Goal: Task Accomplishment & Management: Use online tool/utility

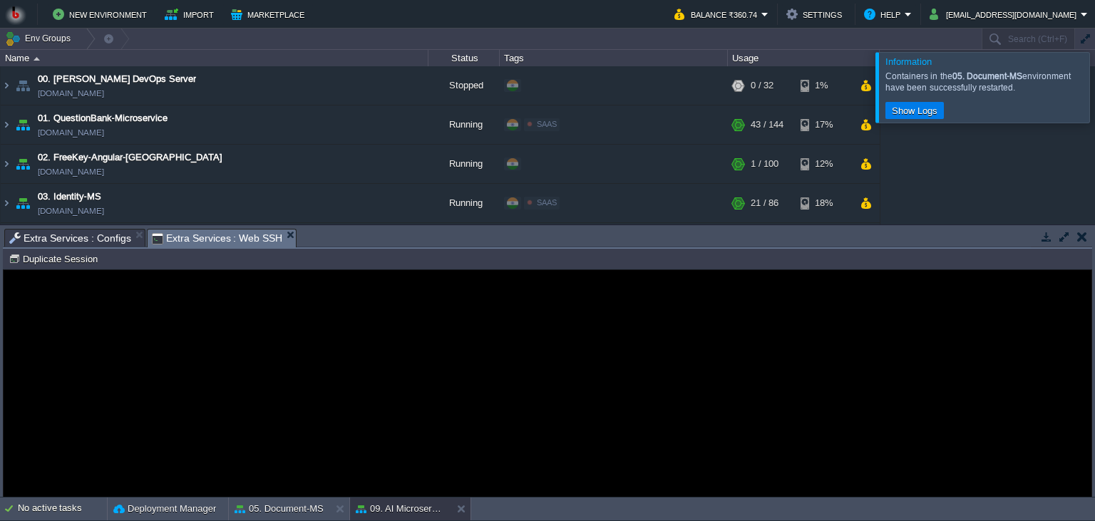
click at [1083, 241] on button "button" at bounding box center [1082, 236] width 10 height 13
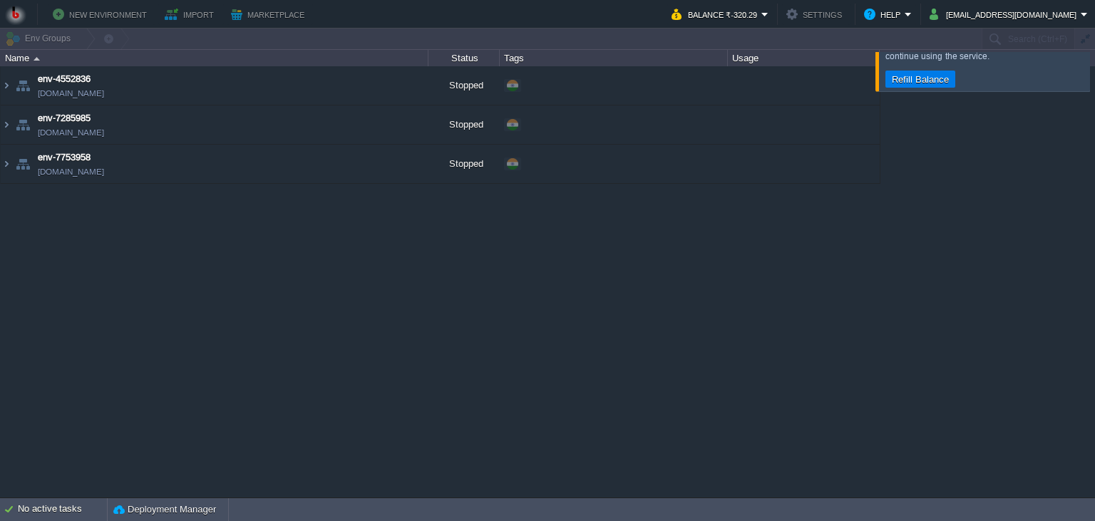
type input "Search (Ctrl+F)"
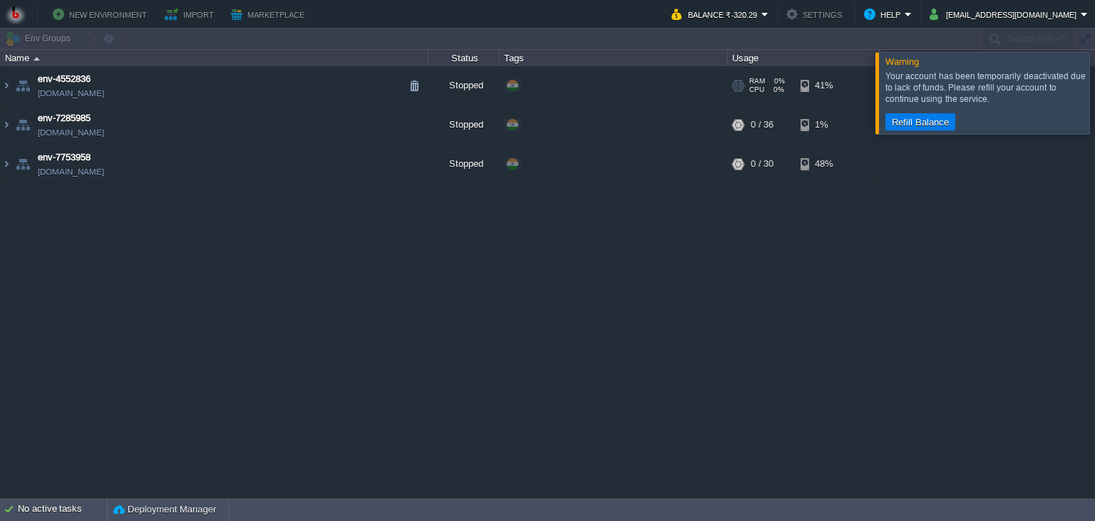
click at [235, 77] on td "env-4552836 env-4552836.in1.bitss.cloud" at bounding box center [215, 85] width 428 height 39
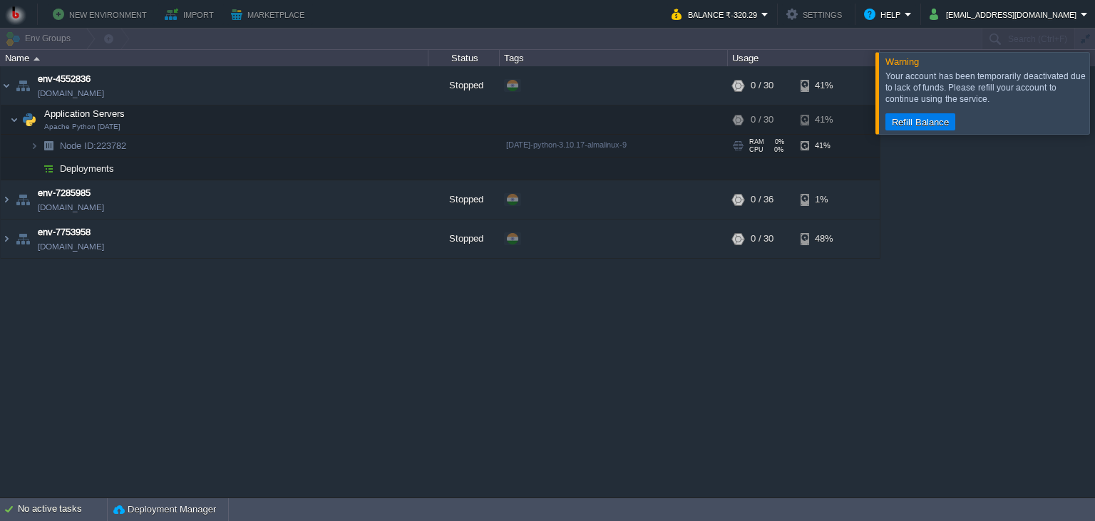
click at [255, 147] on td "Node ID: 223782" at bounding box center [215, 146] width 428 height 23
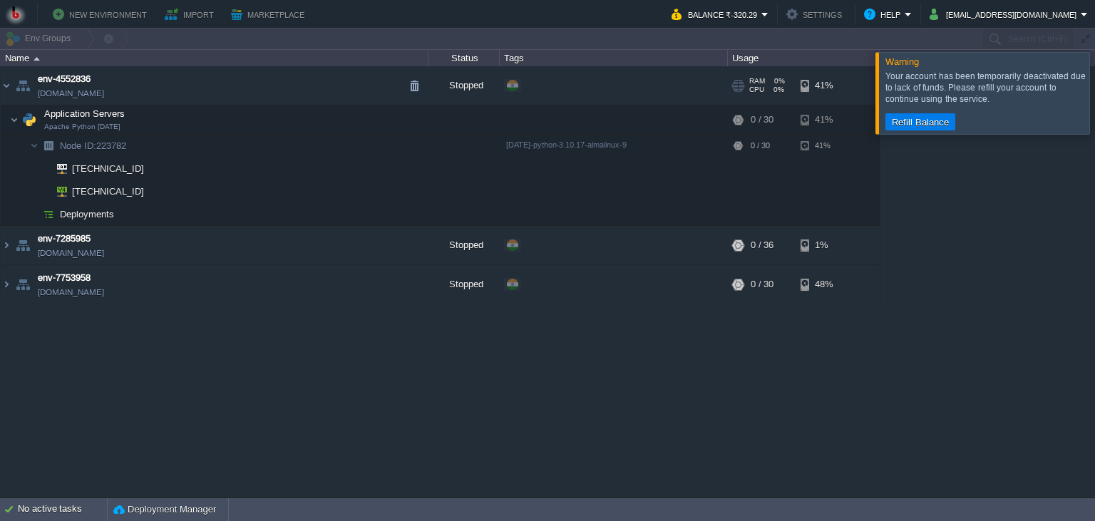
click at [234, 101] on td "env-4552836 env-4552836.in1.bitss.cloud" at bounding box center [215, 85] width 428 height 39
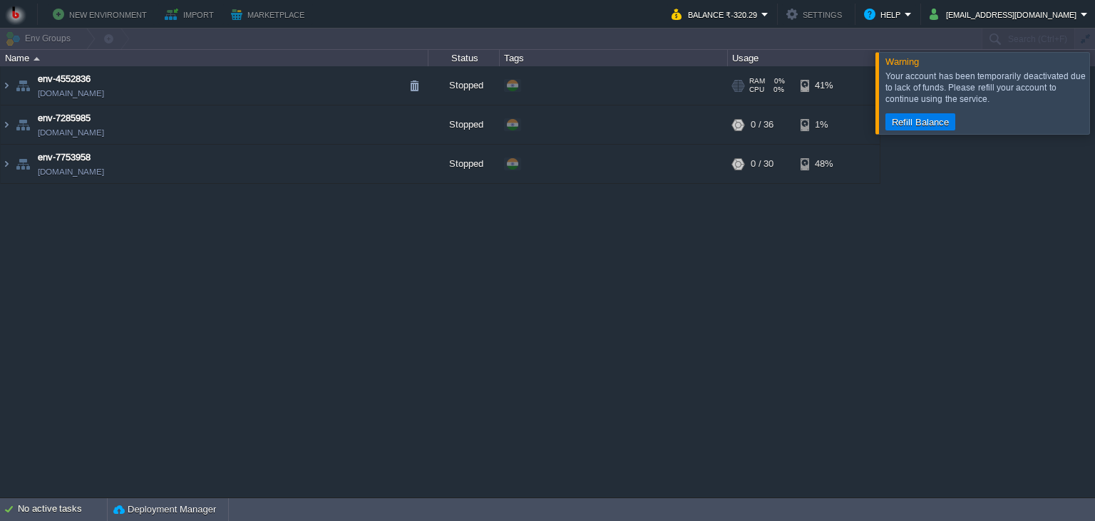
click at [272, 93] on td "env-4552836 env-4552836.in1.bitss.cloud" at bounding box center [215, 85] width 428 height 39
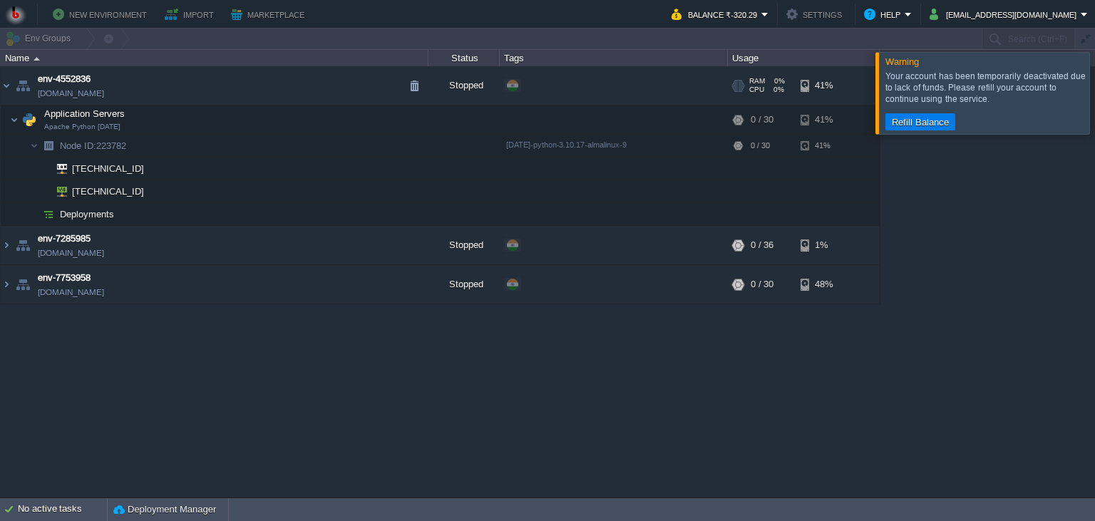
click at [272, 93] on td "env-4552836 env-4552836.in1.bitss.cloud" at bounding box center [215, 85] width 428 height 39
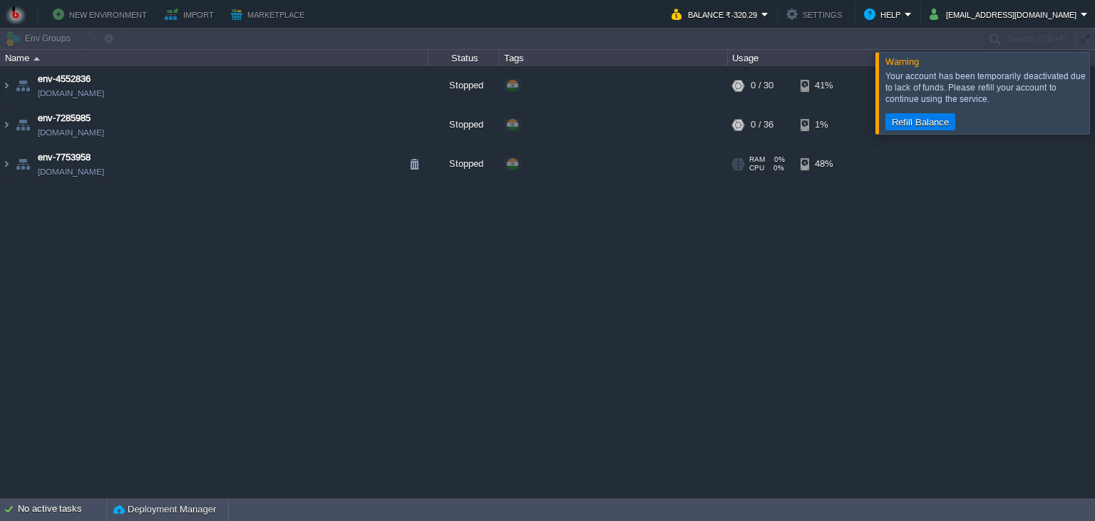
click at [220, 164] on td "env-7753958 env-7753958.in1.bitss.cloud" at bounding box center [215, 164] width 428 height 39
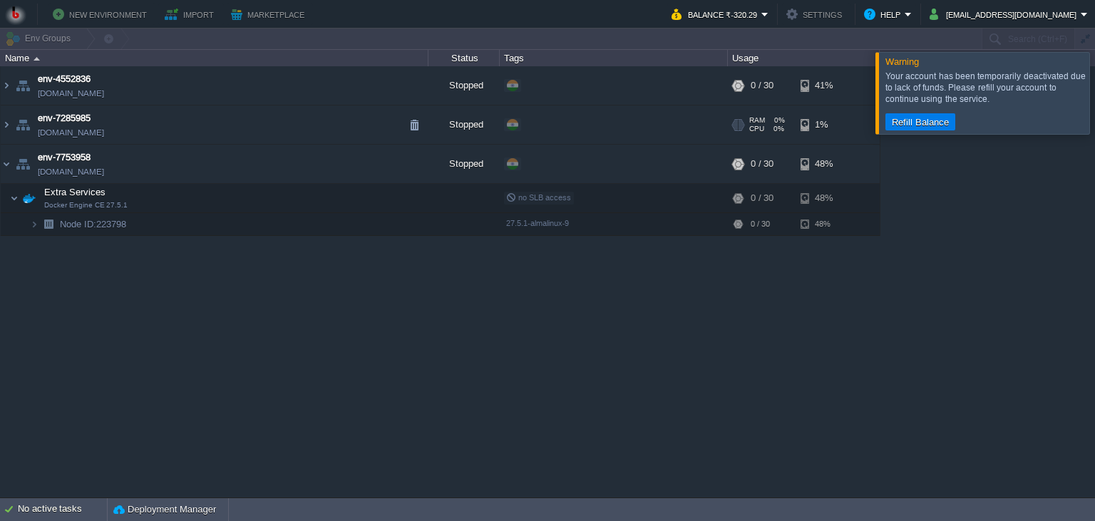
click at [238, 121] on td "env-7285985 env-7285985.in1.bitss.cloud" at bounding box center [215, 124] width 428 height 39
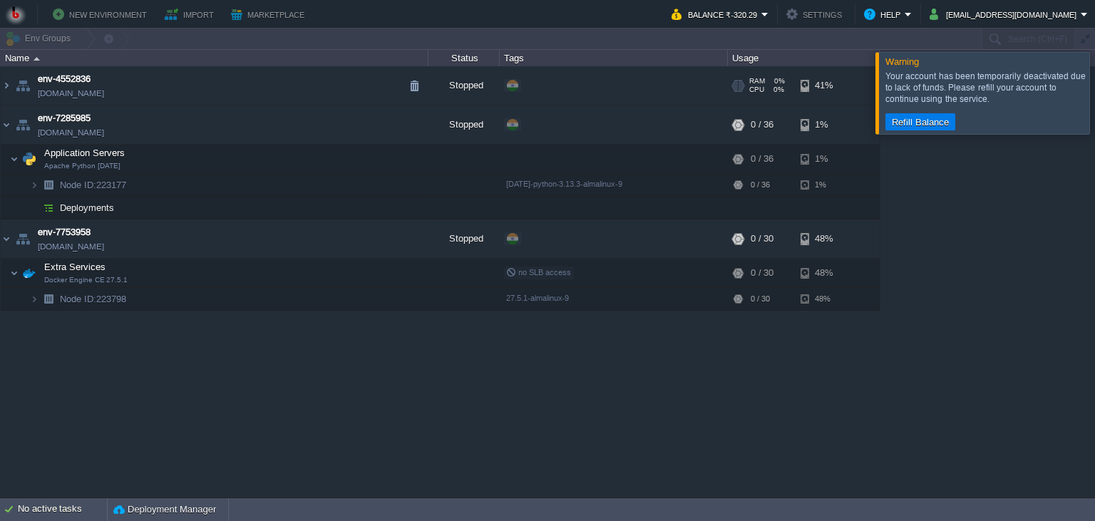
click at [241, 91] on td "env-4552836 env-4552836.in1.bitss.cloud" at bounding box center [215, 85] width 428 height 39
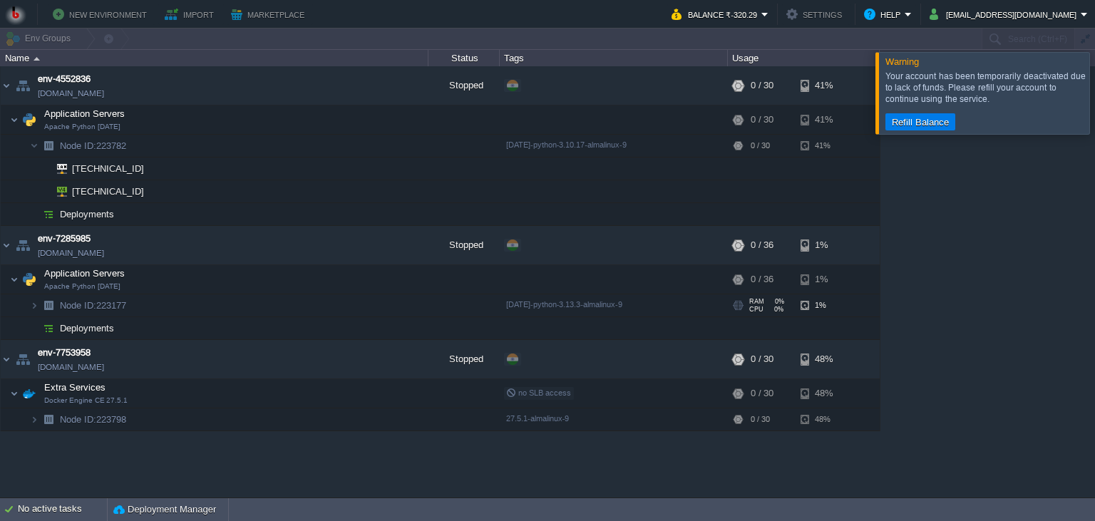
click at [177, 308] on td "Node ID: 223177" at bounding box center [215, 305] width 428 height 23
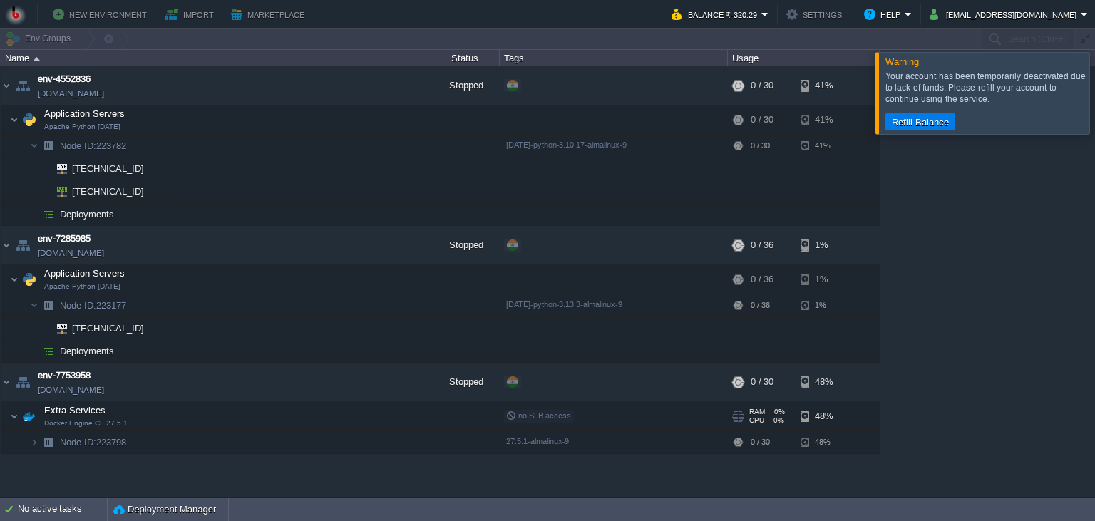
click at [178, 424] on td "Extra Services Docker Engine CE 27.5.1" at bounding box center [215, 416] width 428 height 29
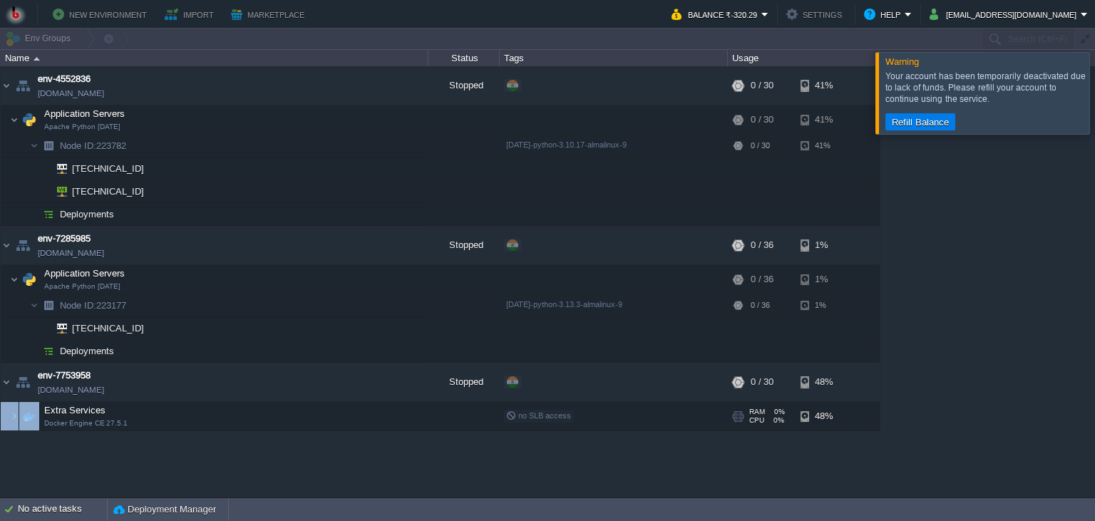
click at [178, 424] on td "Extra Services Docker Engine CE 27.5.1" at bounding box center [215, 416] width 428 height 29
click at [176, 420] on td "Extra Services Docker Engine CE 27.5.1" at bounding box center [215, 416] width 428 height 29
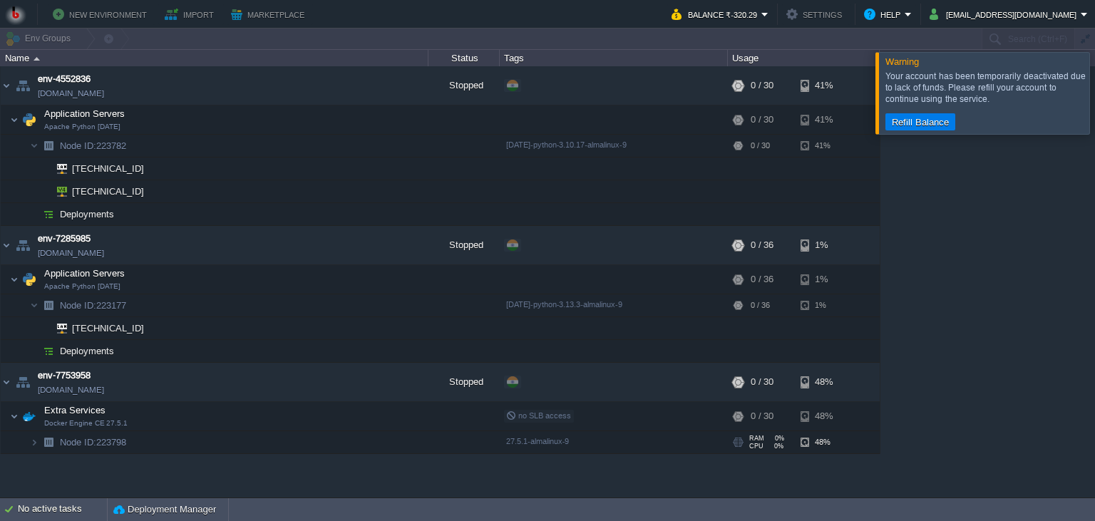
click at [169, 450] on td "Node ID: 223798" at bounding box center [215, 442] width 428 height 23
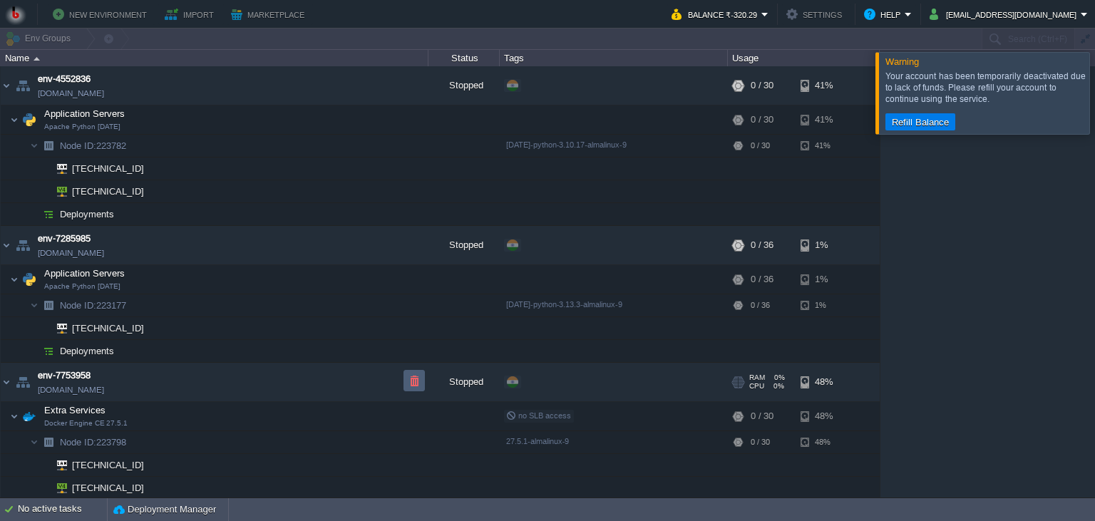
click at [409, 384] on button "button" at bounding box center [414, 380] width 13 height 13
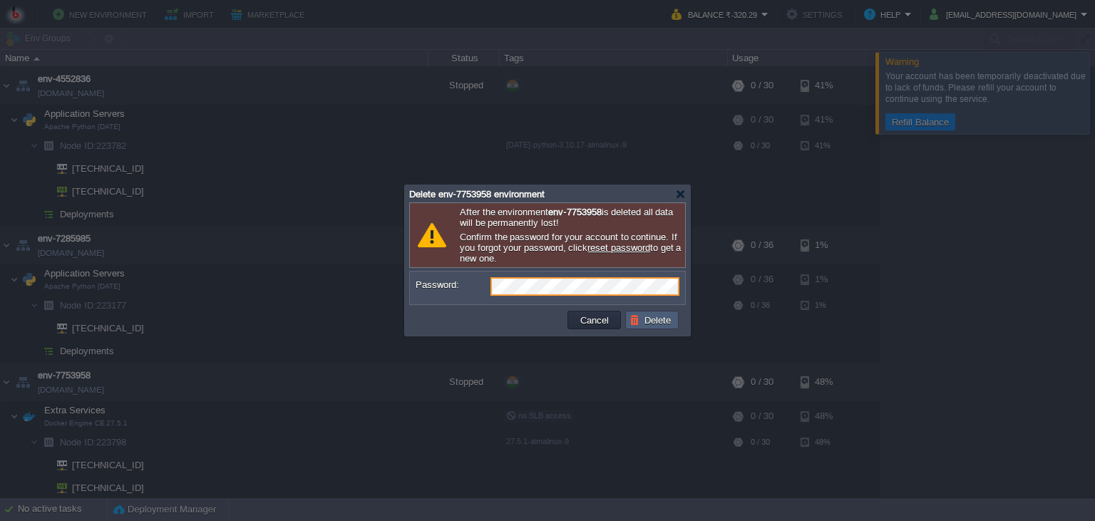
click at [661, 323] on button "Delete" at bounding box center [652, 320] width 46 height 13
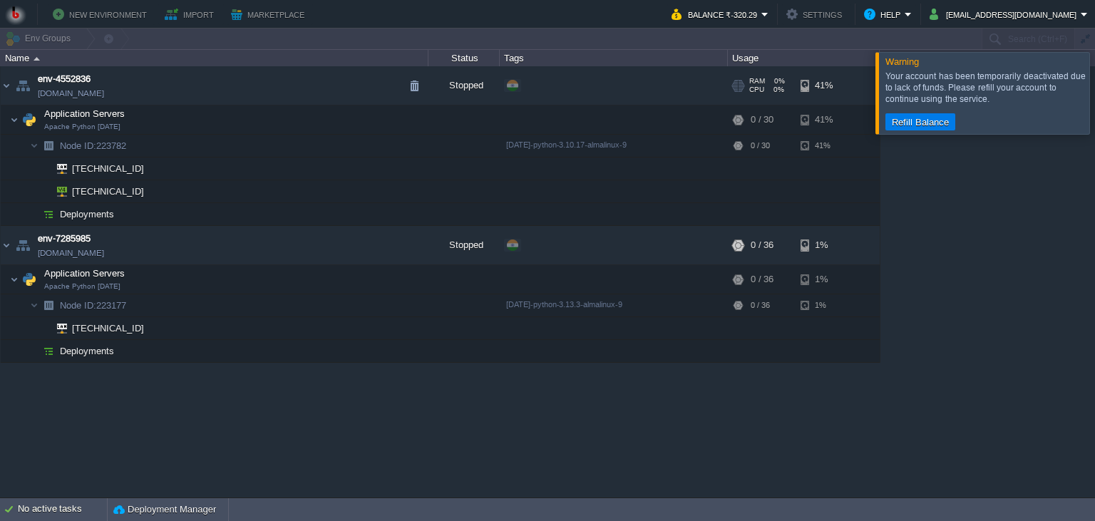
click at [208, 93] on td "env-4552836 env-4552836.in1.bitss.cloud" at bounding box center [215, 85] width 428 height 39
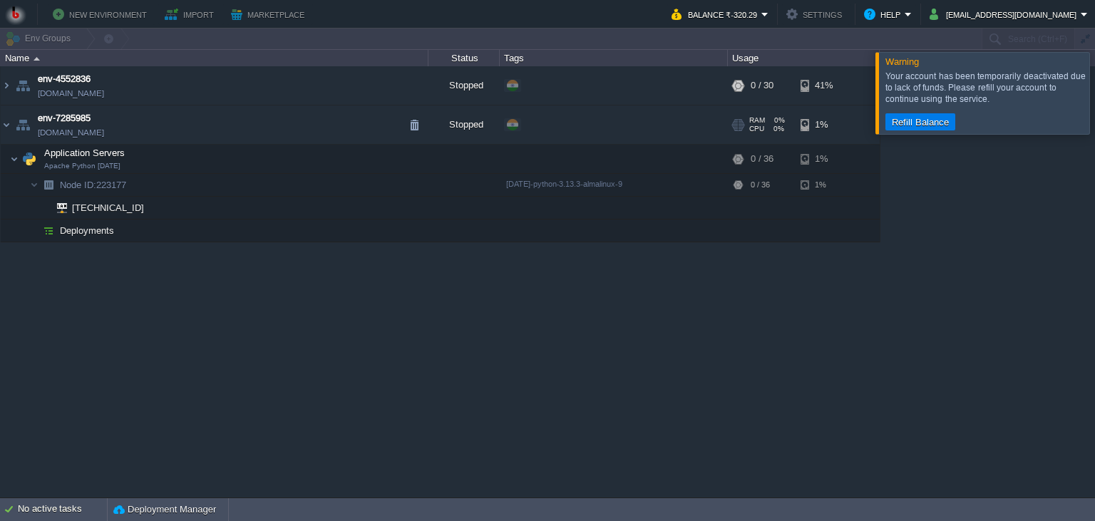
click at [205, 128] on td "env-7285985 env-7285985.in1.bitss.cloud" at bounding box center [215, 124] width 428 height 39
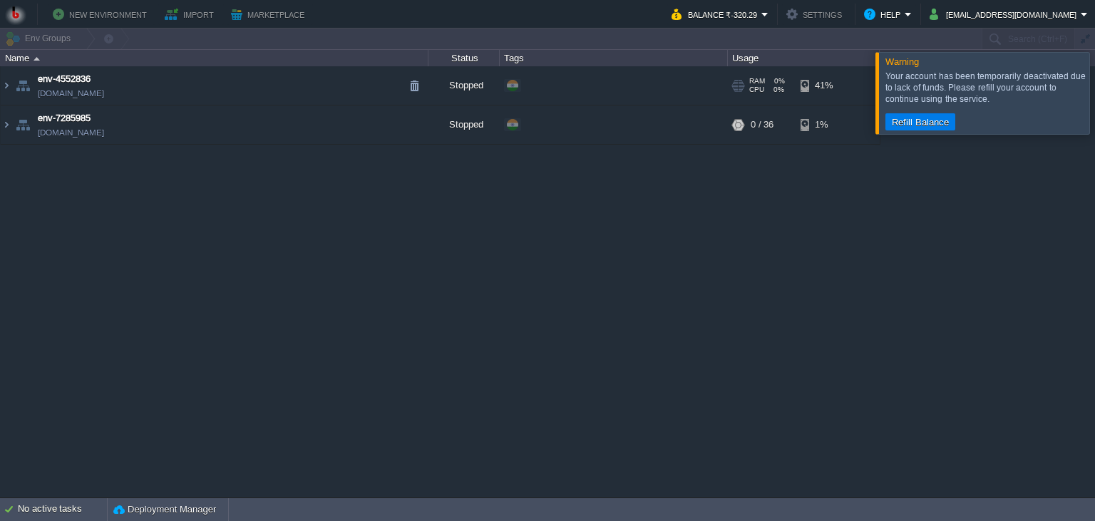
click at [266, 72] on td "env-4552836 env-4552836.in1.bitss.cloud" at bounding box center [215, 85] width 428 height 39
